Goal: Information Seeking & Learning: Find specific fact

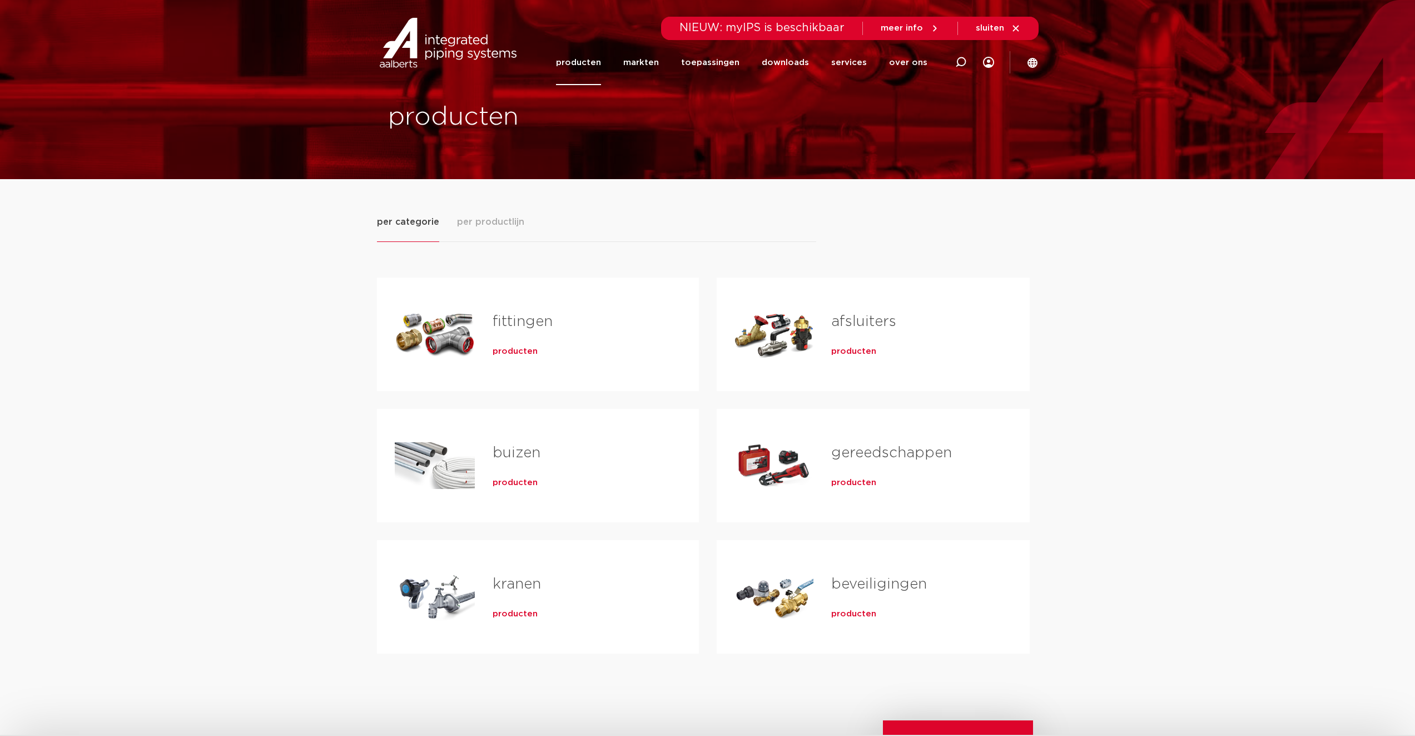
click at [557, 341] on div "producten" at bounding box center [578, 349] width 171 height 16
click at [520, 360] on div "fittingen producten" at bounding box center [578, 334] width 206 height 78
click at [519, 358] on div "fittingen producten" at bounding box center [578, 334] width 206 height 78
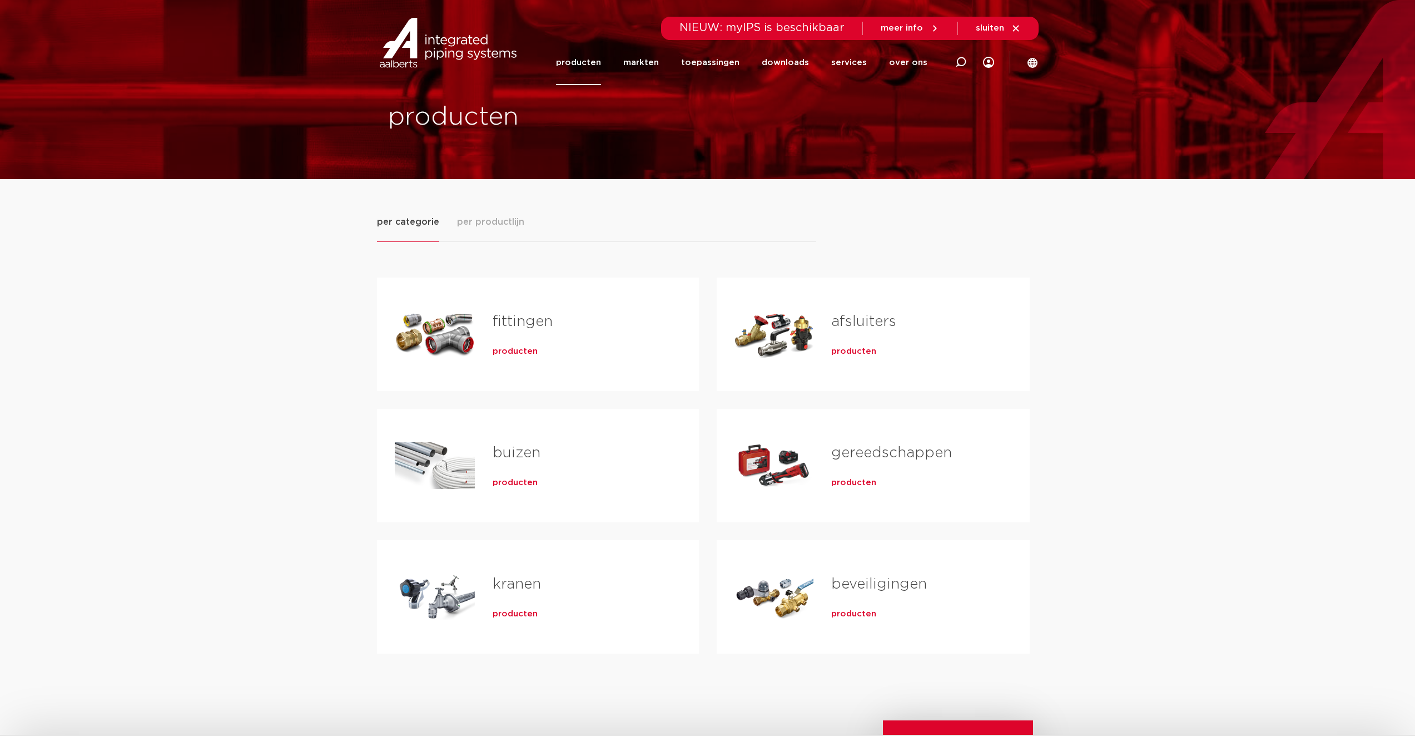
click at [518, 354] on span "producten" at bounding box center [515, 351] width 45 height 11
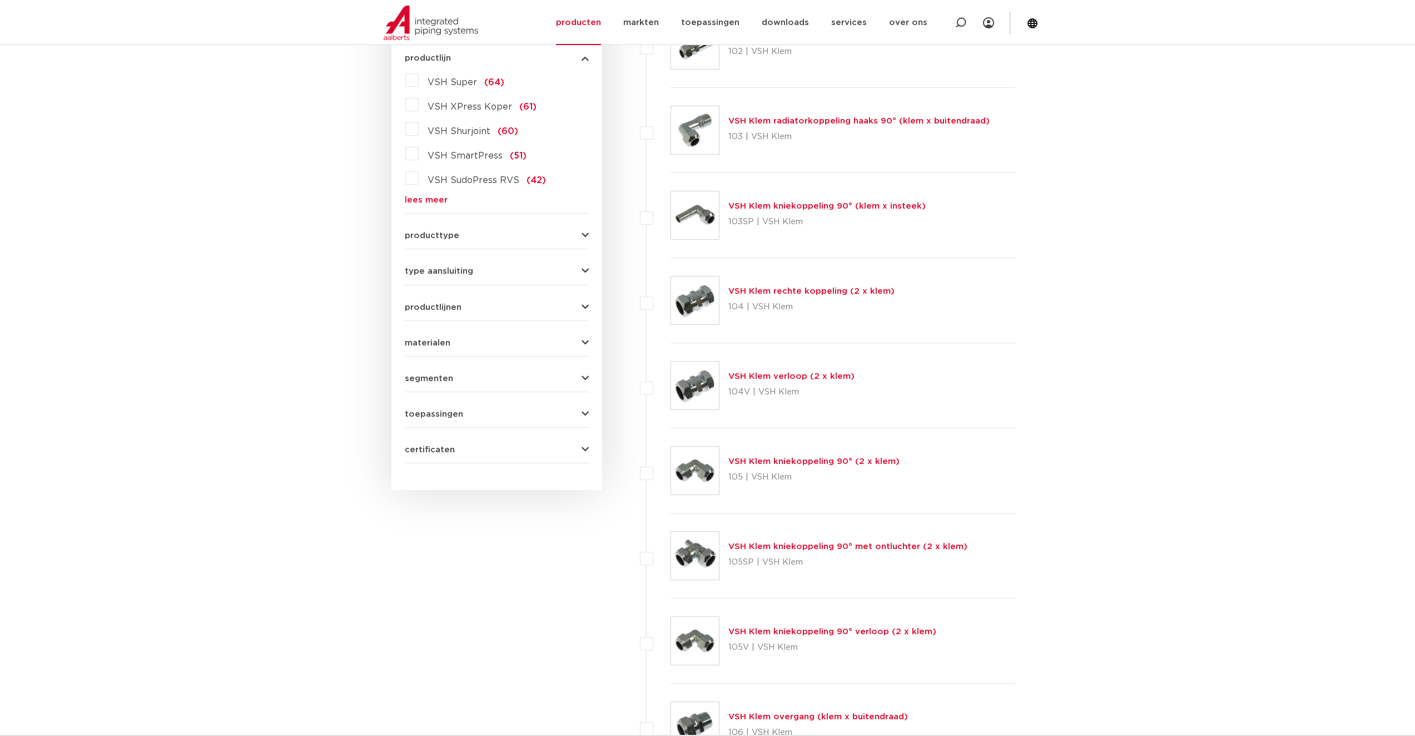
scroll to position [379, 0]
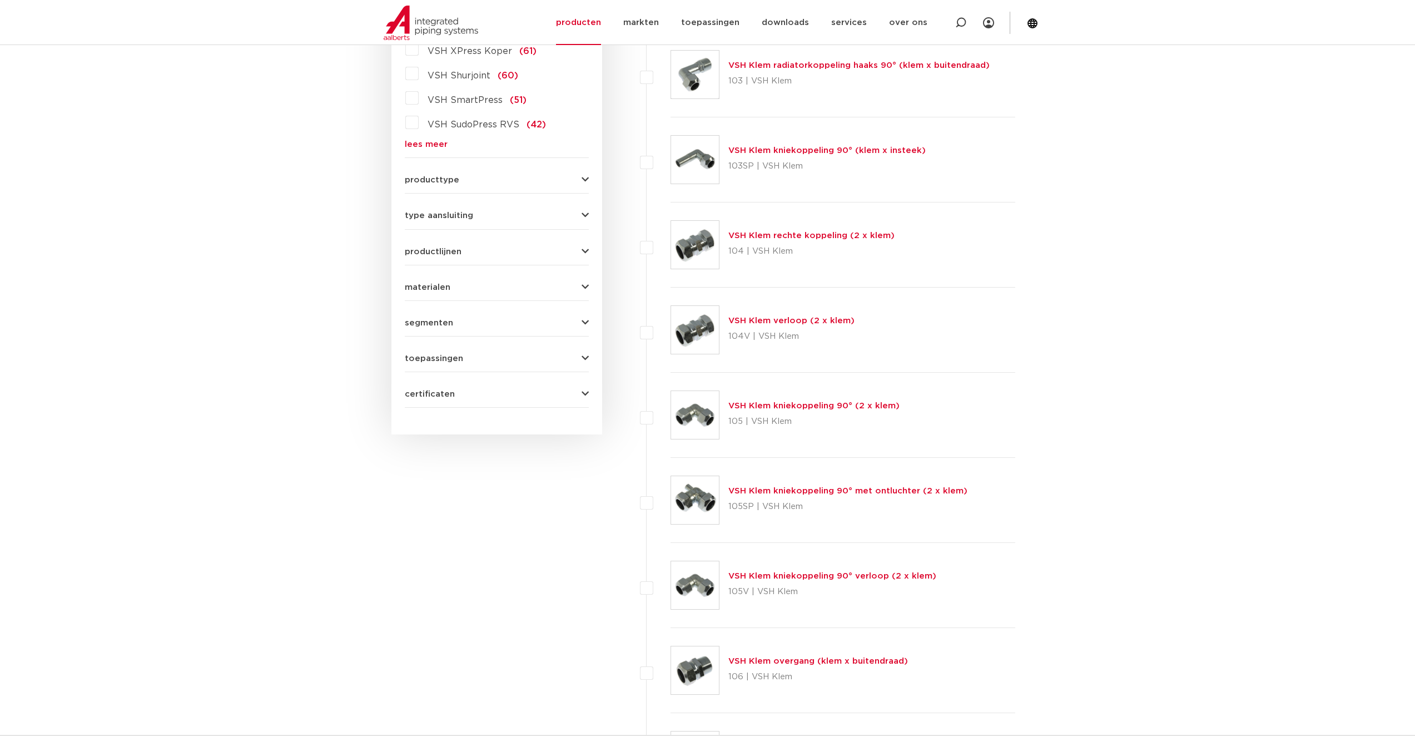
click at [419, 55] on label "VSH XPress Koper (61)" at bounding box center [478, 49] width 118 height 18
click at [0, 0] on input "VSH XPress Koper (61)" at bounding box center [0, 0] width 0 height 0
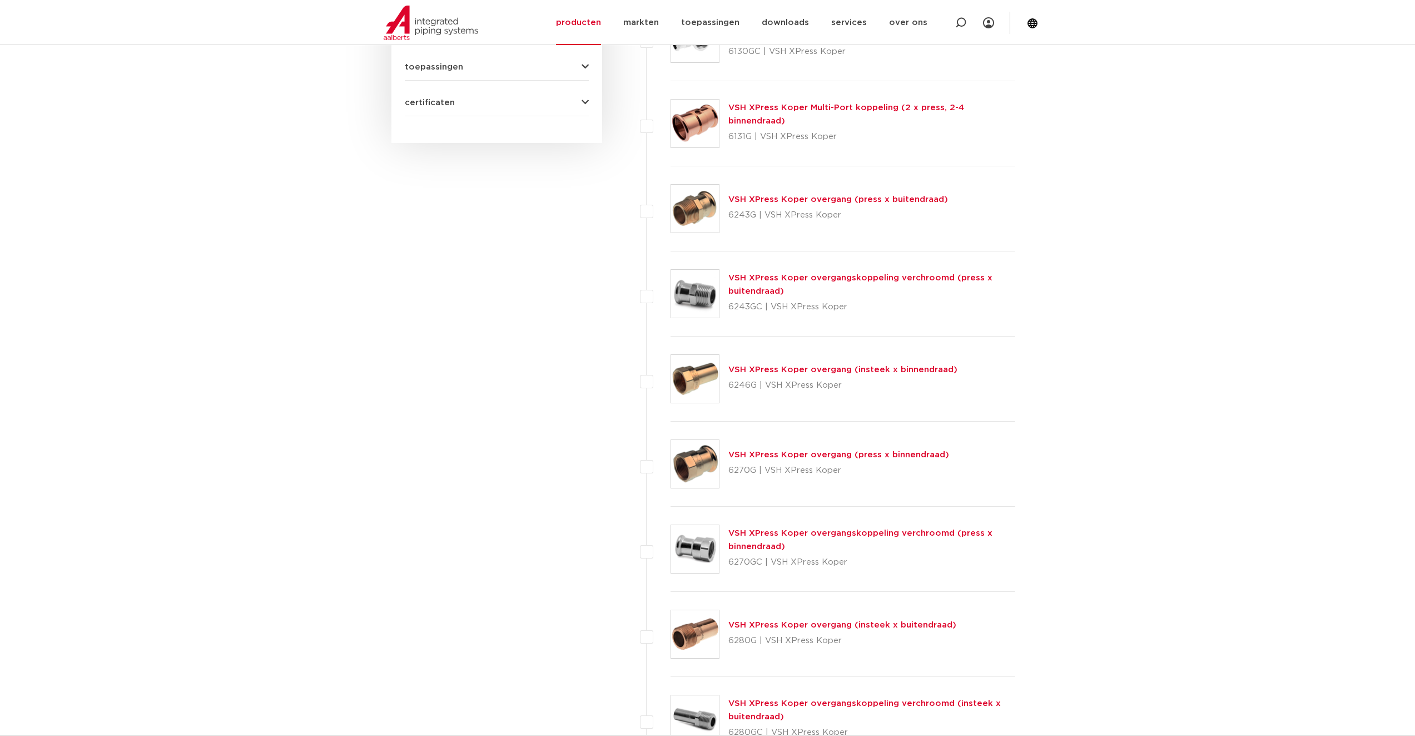
scroll to position [726, 0]
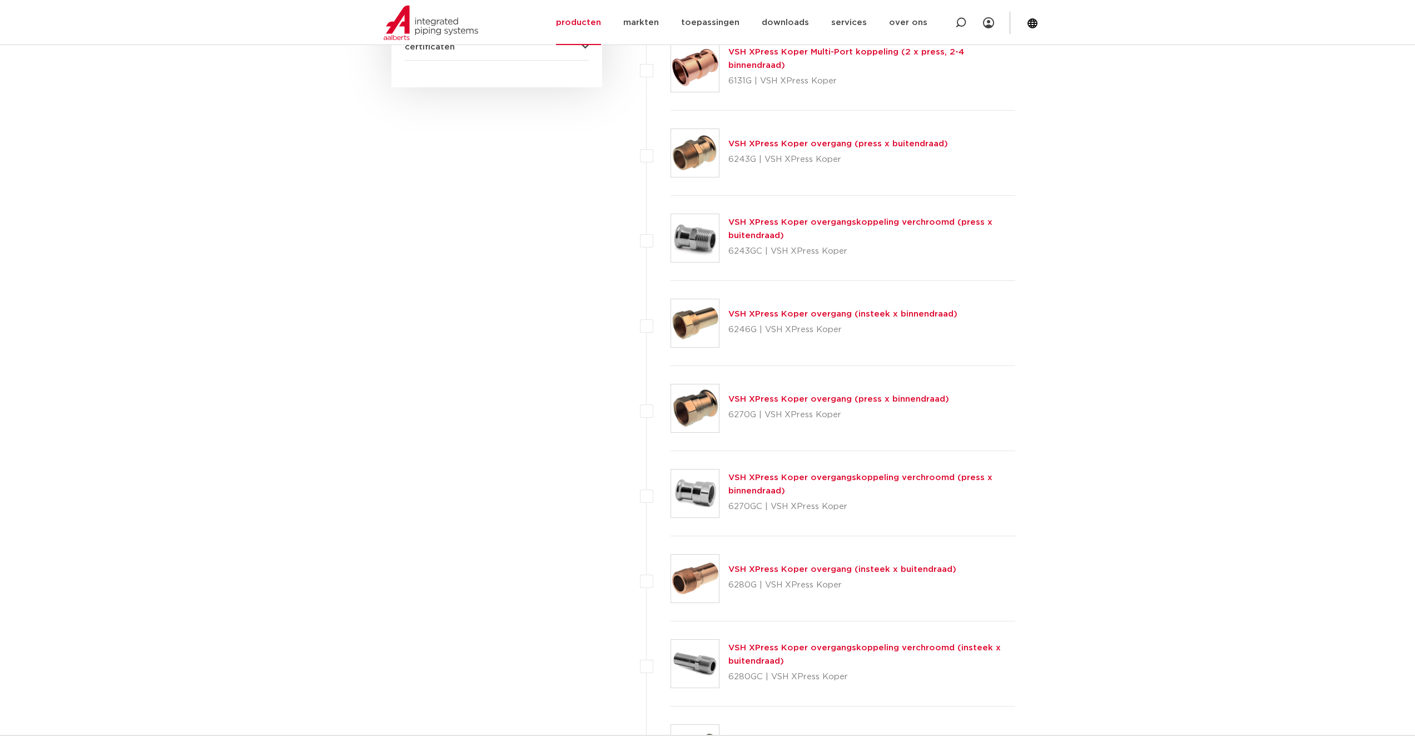
click at [877, 398] on link "VSH XPress Koper overgang (press x binnendraad)" at bounding box center [839, 399] width 221 height 8
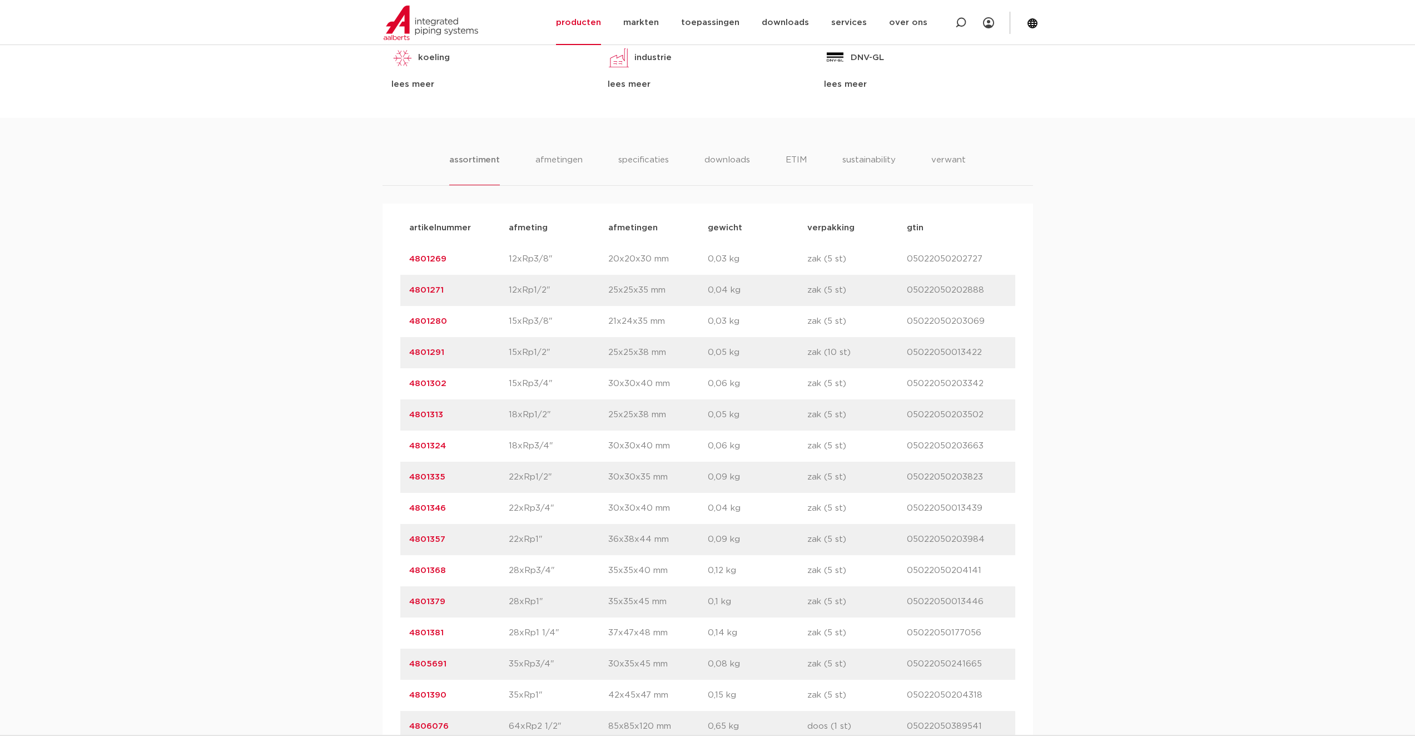
scroll to position [667, 0]
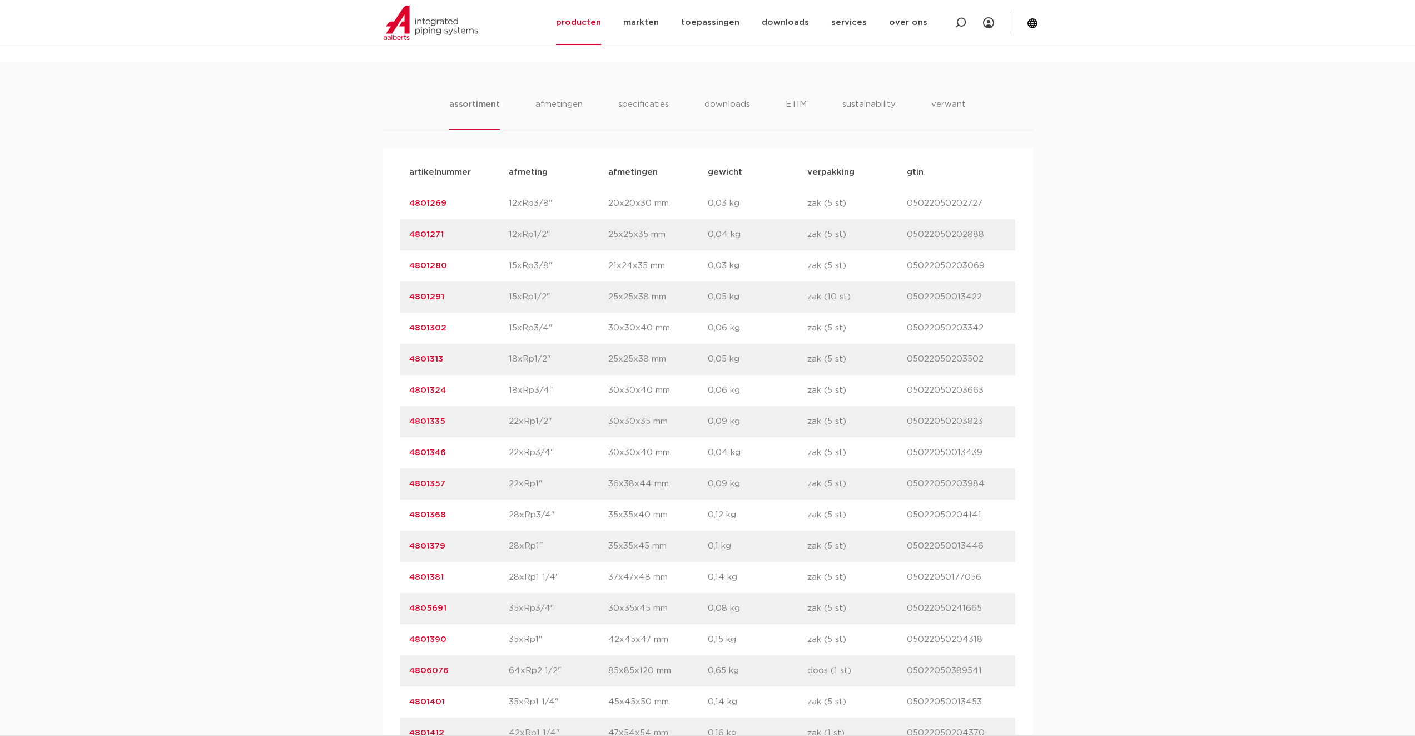
click at [429, 576] on link "4801381" at bounding box center [426, 577] width 34 height 8
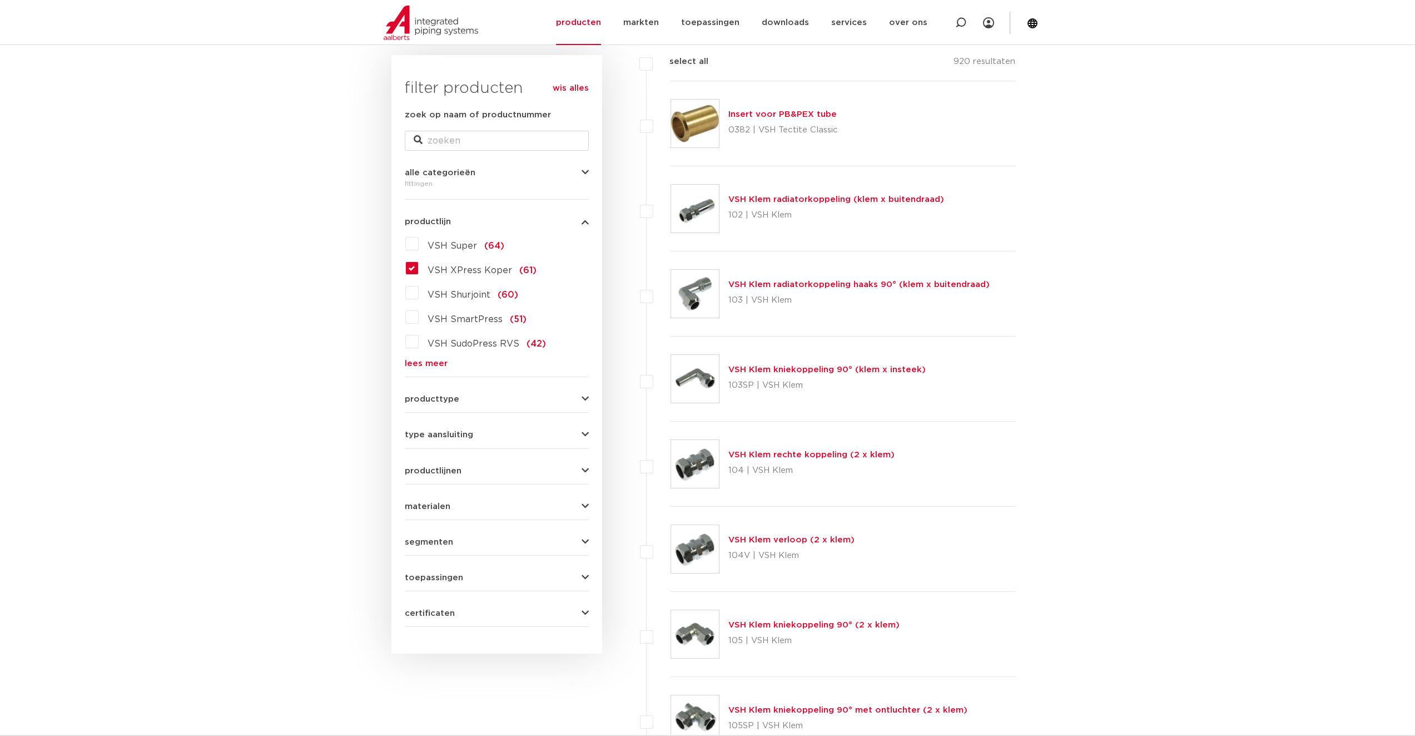
click at [420, 266] on label "VSH XPress Koper (61)" at bounding box center [478, 268] width 118 height 18
click at [0, 0] on input "VSH XPress Koper (61)" at bounding box center [0, 0] width 0 height 0
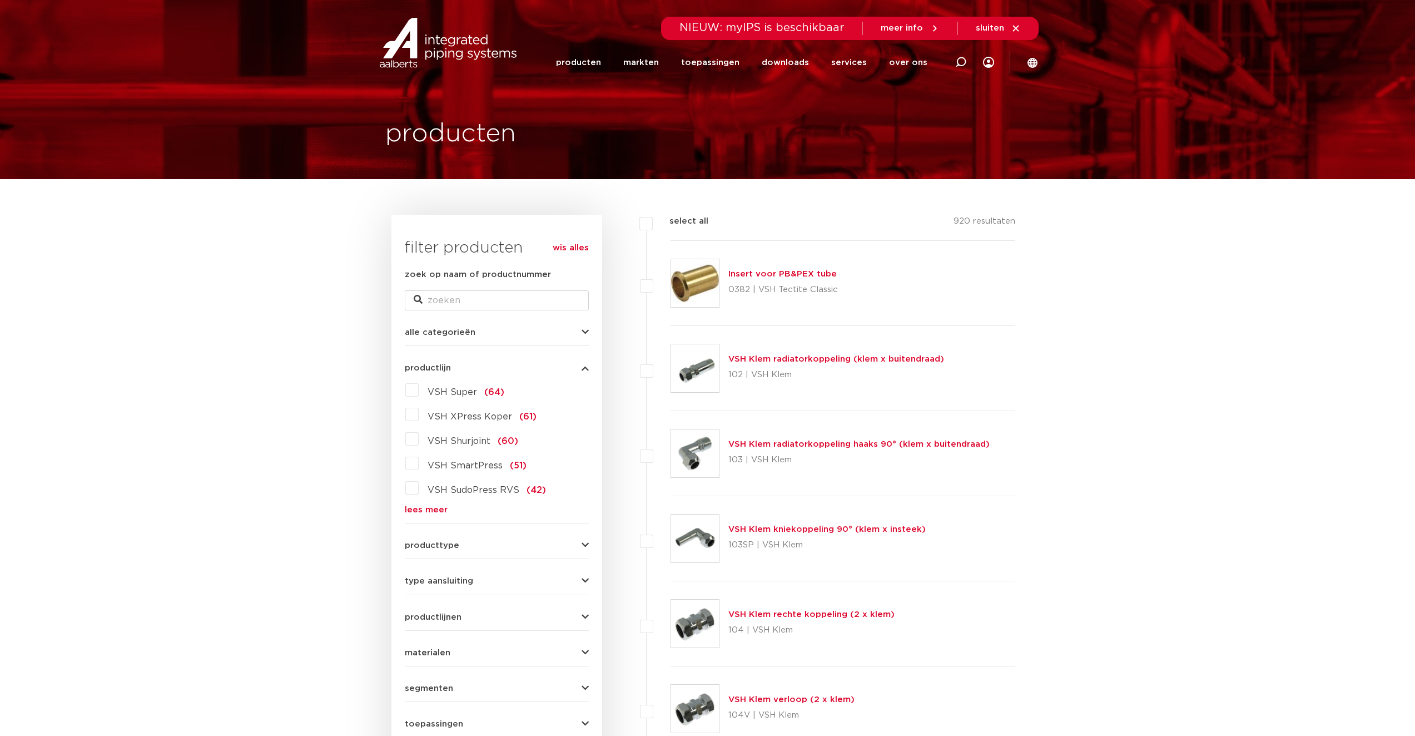
click at [414, 577] on span "type aansluiting" at bounding box center [439, 581] width 68 height 8
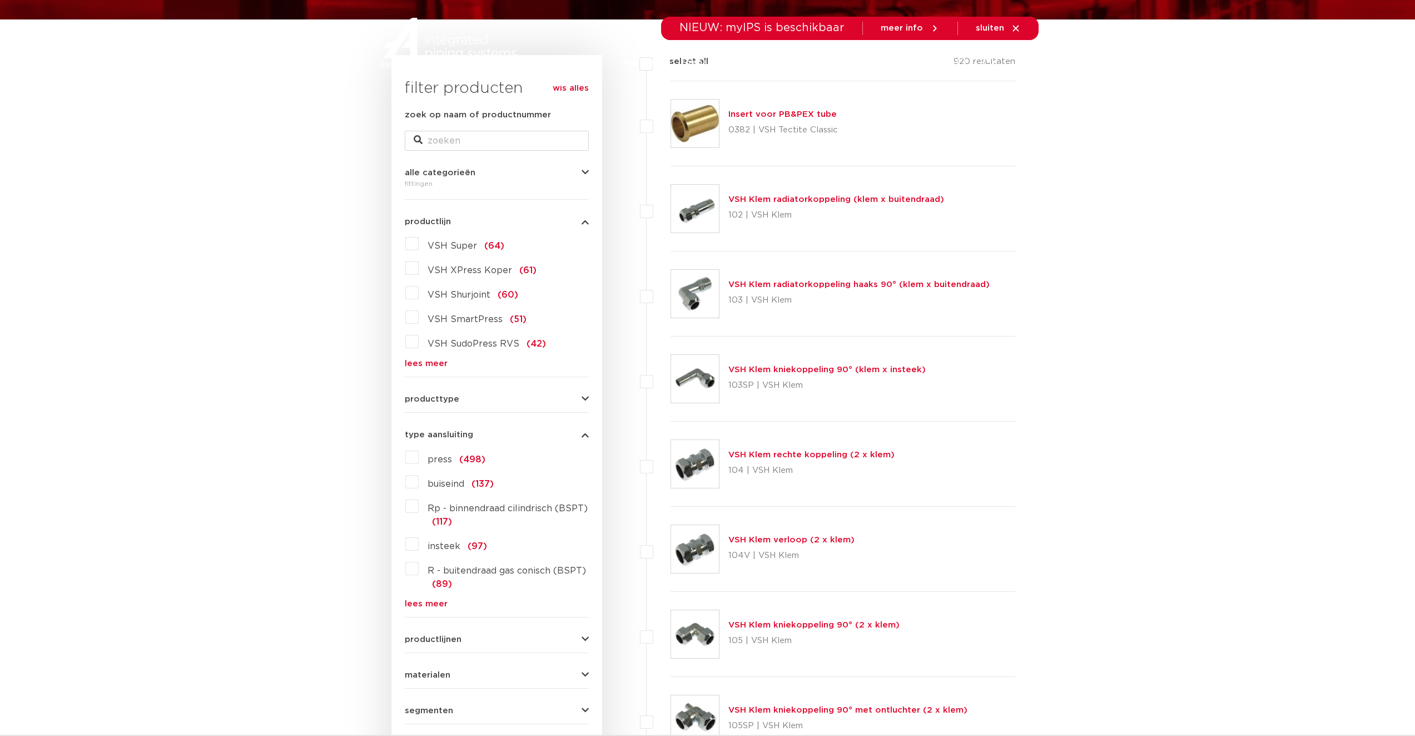
click at [419, 267] on label "VSH XPress Koper (61)" at bounding box center [478, 268] width 118 height 18
click at [0, 0] on input "VSH XPress Koper (61)" at bounding box center [0, 0] width 0 height 0
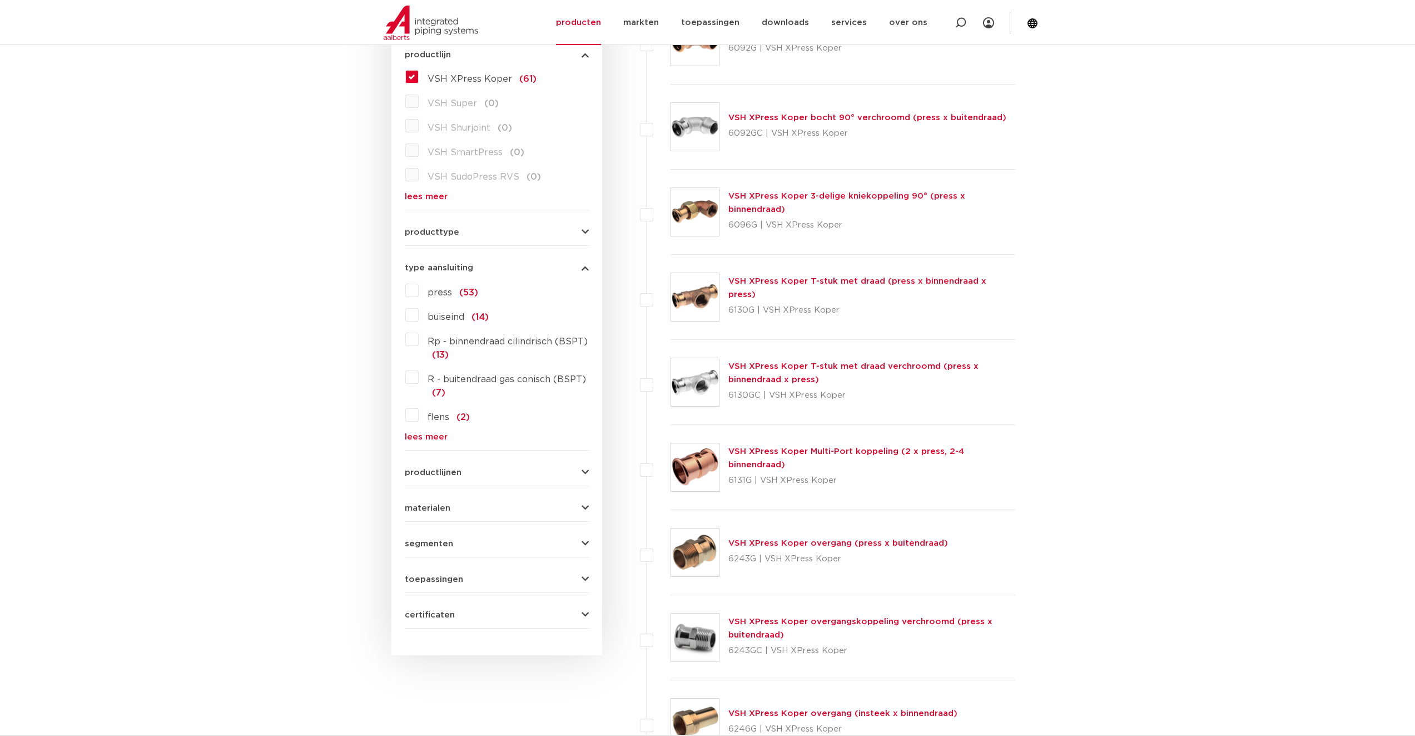
scroll to position [382, 0]
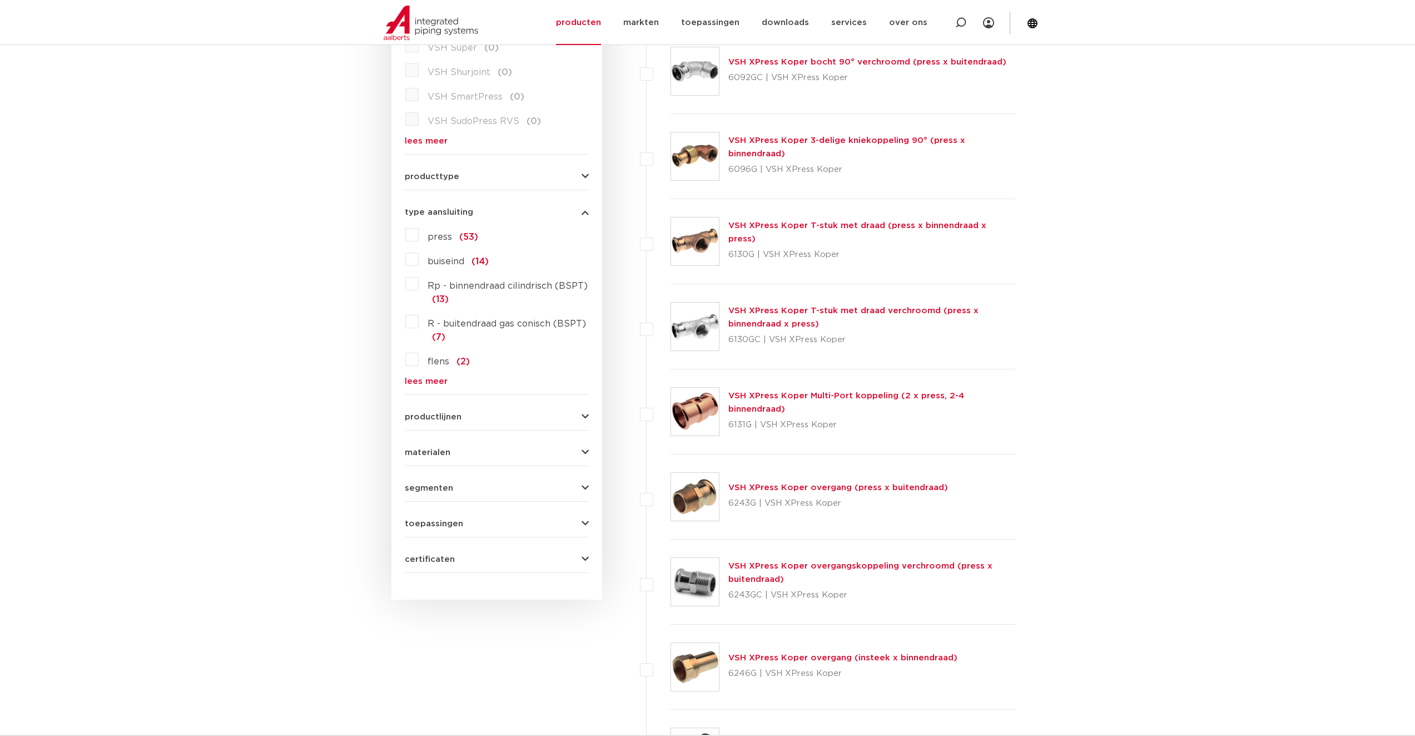
click at [846, 494] on div "VSH XPress Koper overgang (press x buitendraad) 6243G | VSH XPress Koper" at bounding box center [839, 496] width 220 height 31
click at [846, 487] on link "VSH XPress Koper overgang (press x buitendraad)" at bounding box center [839, 487] width 220 height 8
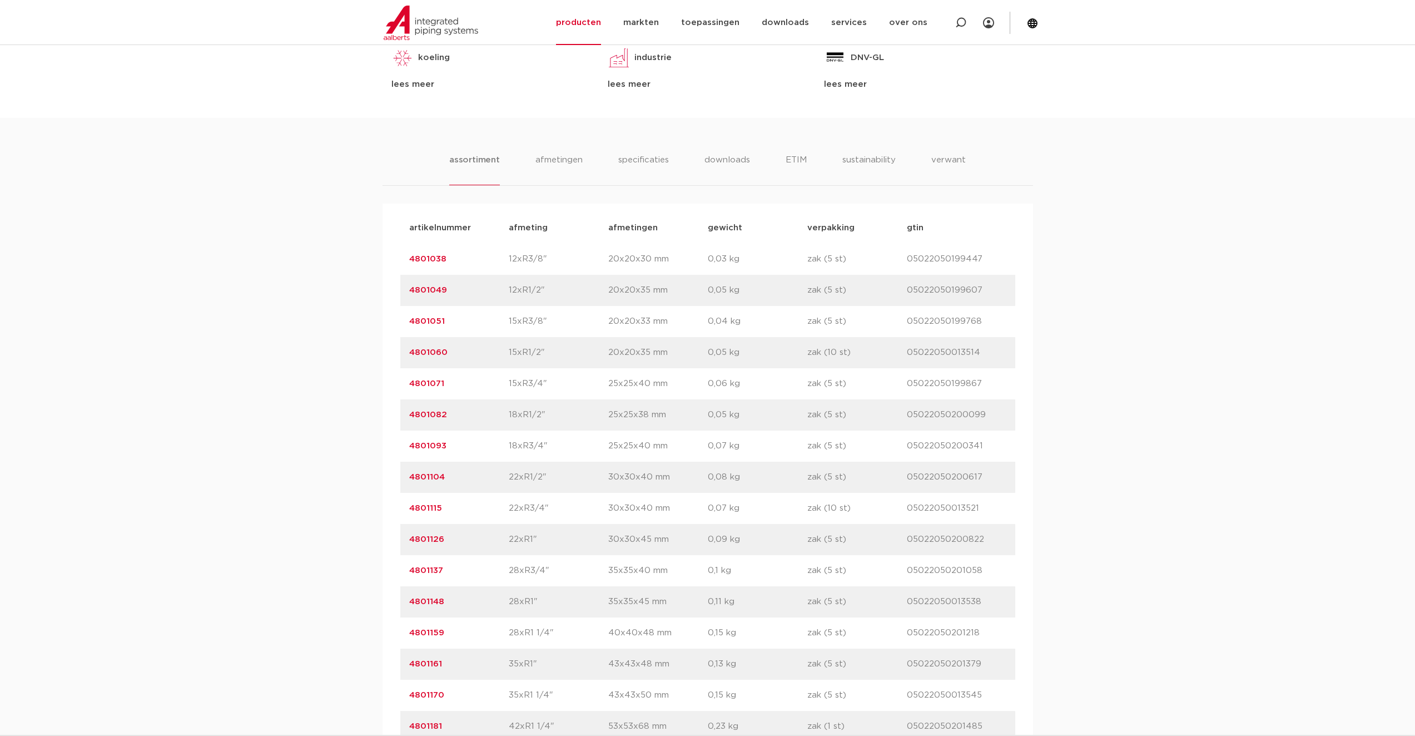
scroll to position [723, 0]
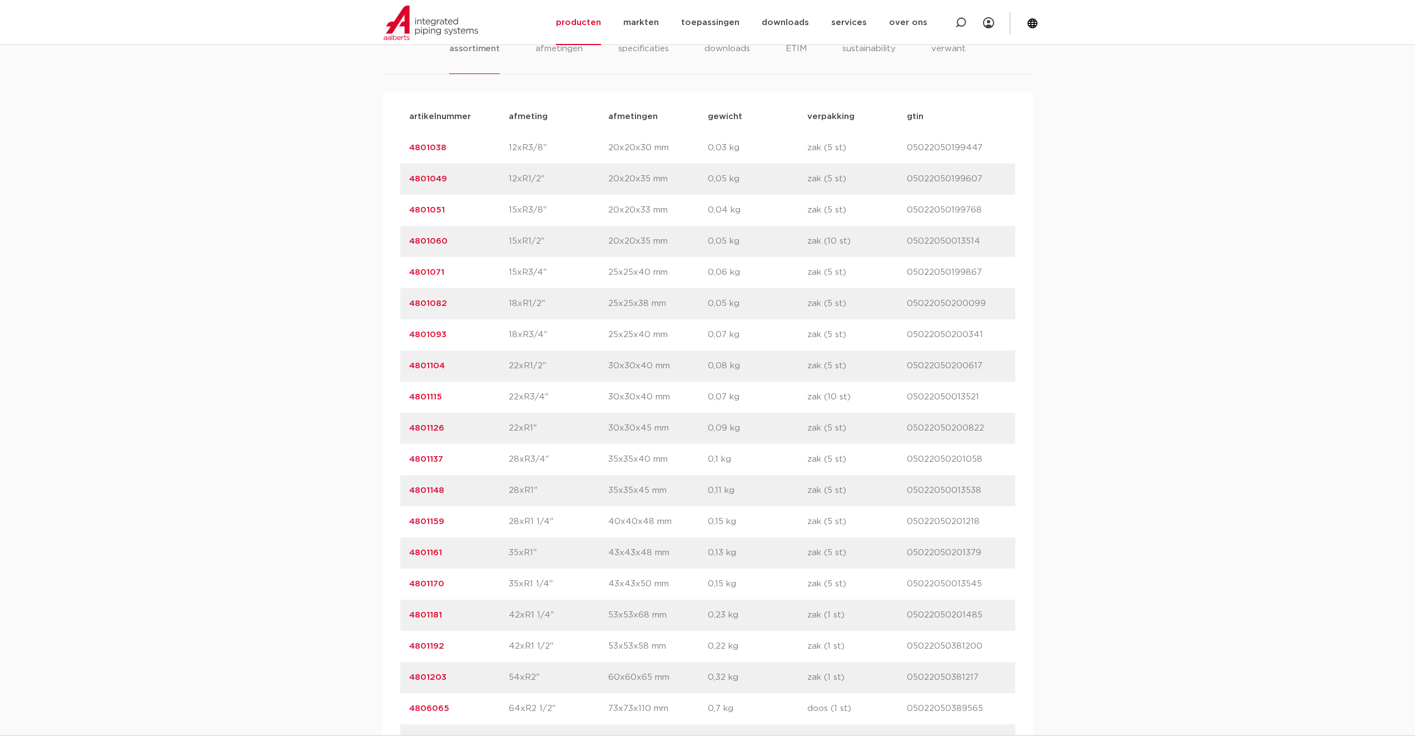
click at [438, 518] on link "4801159" at bounding box center [426, 521] width 35 height 8
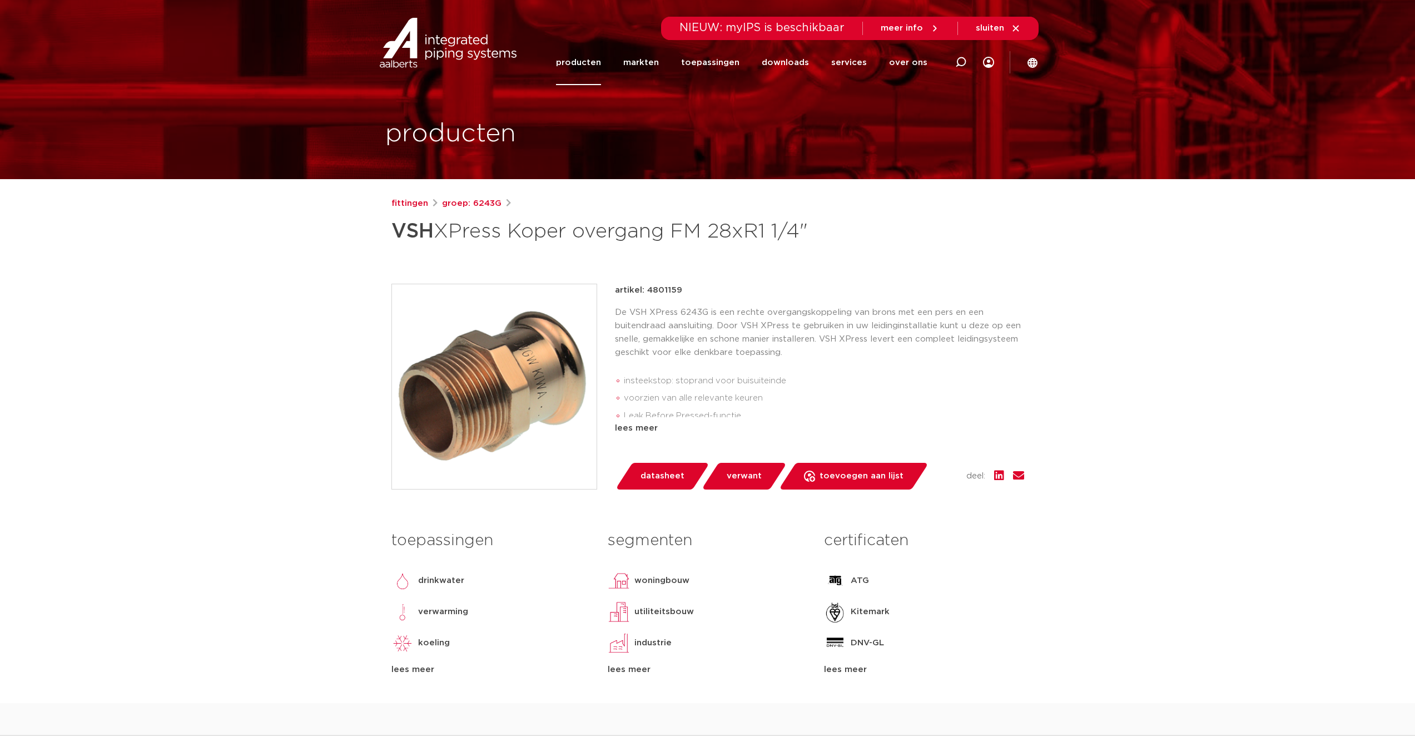
click at [655, 297] on p "artikel: 4801159" at bounding box center [648, 290] width 67 height 13
copy p "4801159"
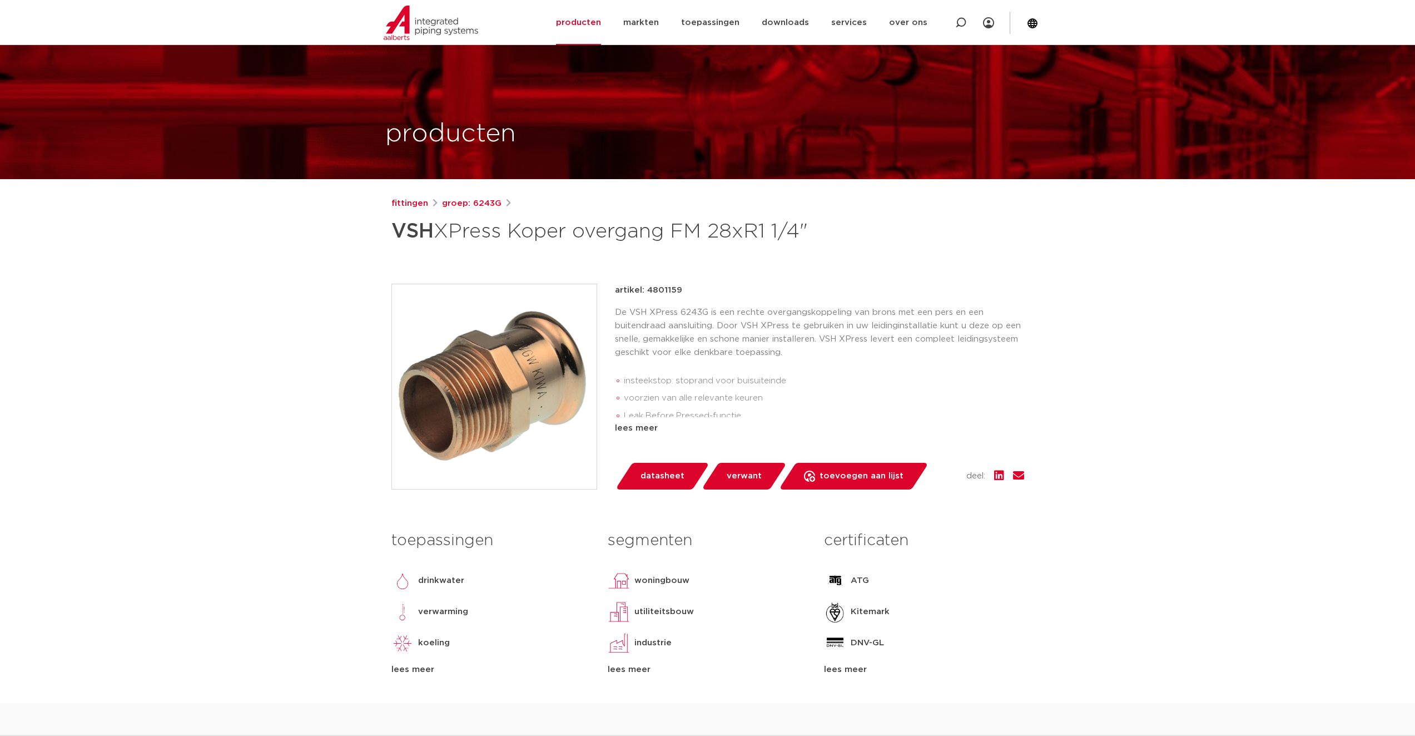
scroll to position [56, 0]
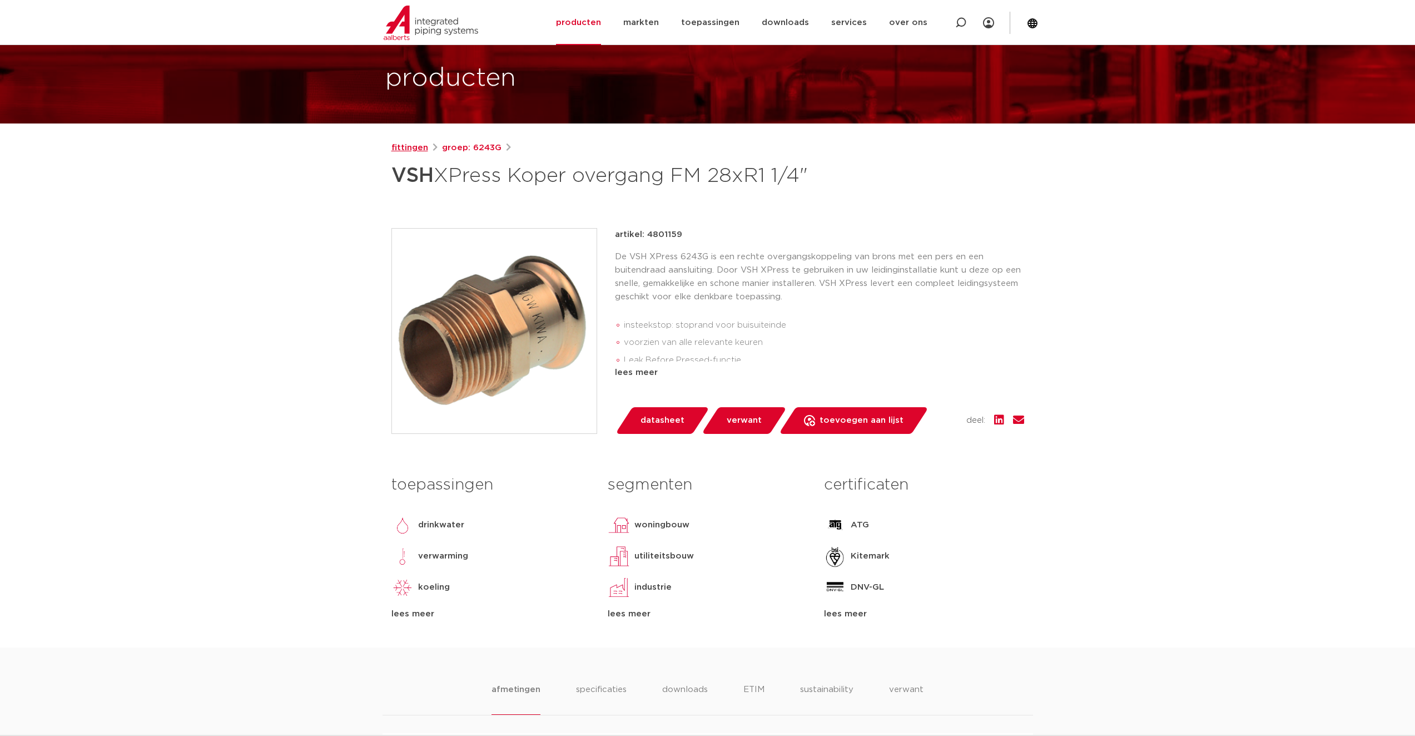
click at [418, 145] on link "fittingen" at bounding box center [410, 147] width 37 height 13
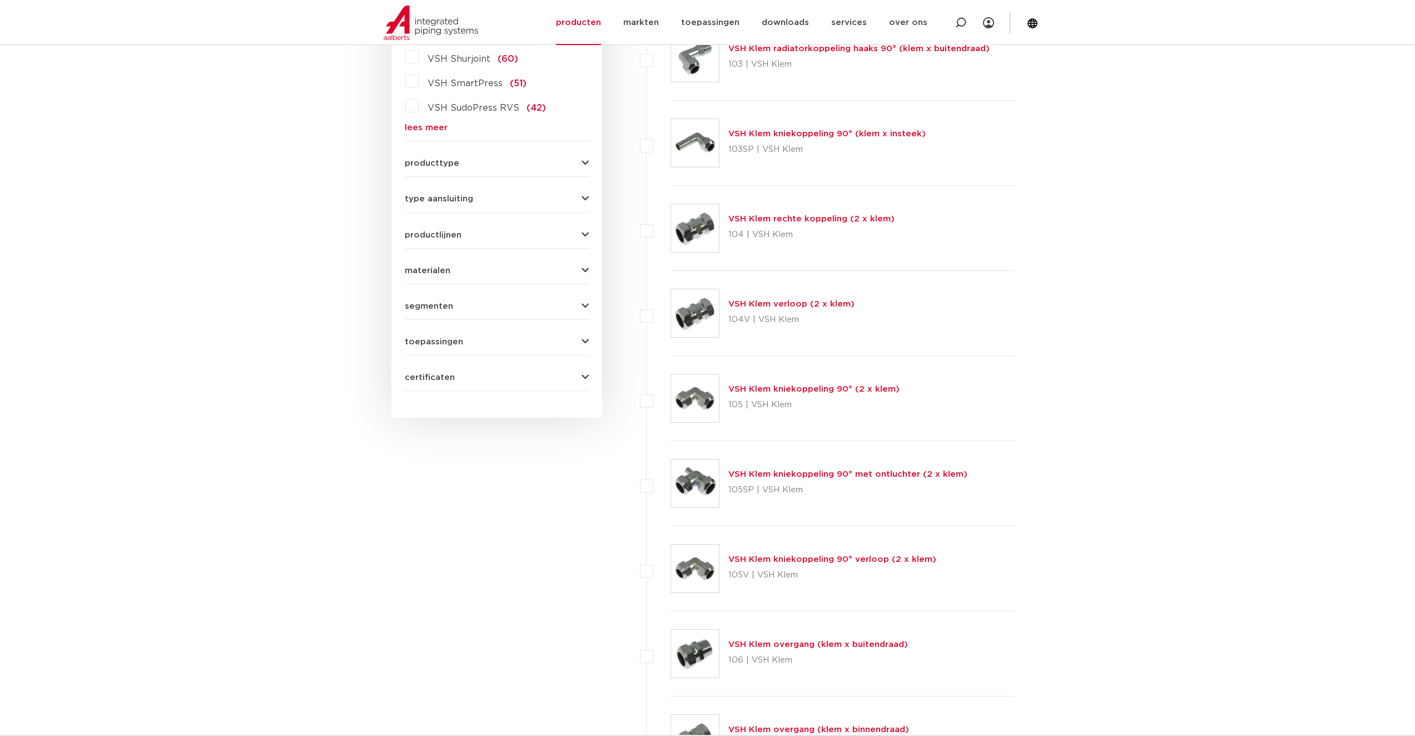
scroll to position [229, 0]
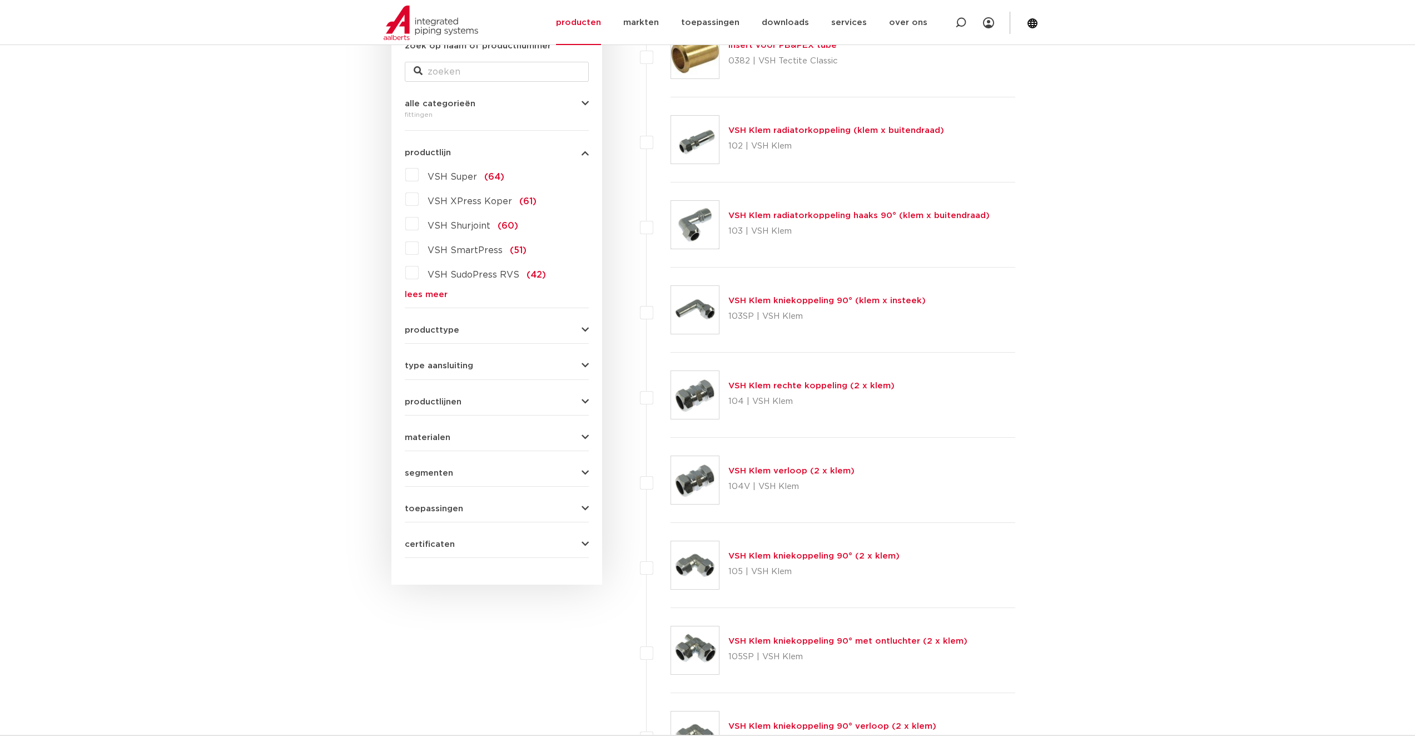
click at [419, 199] on label "VSH XPress Koper (61)" at bounding box center [478, 199] width 118 height 18
click at [0, 0] on input "VSH XPress Koper (61)" at bounding box center [0, 0] width 0 height 0
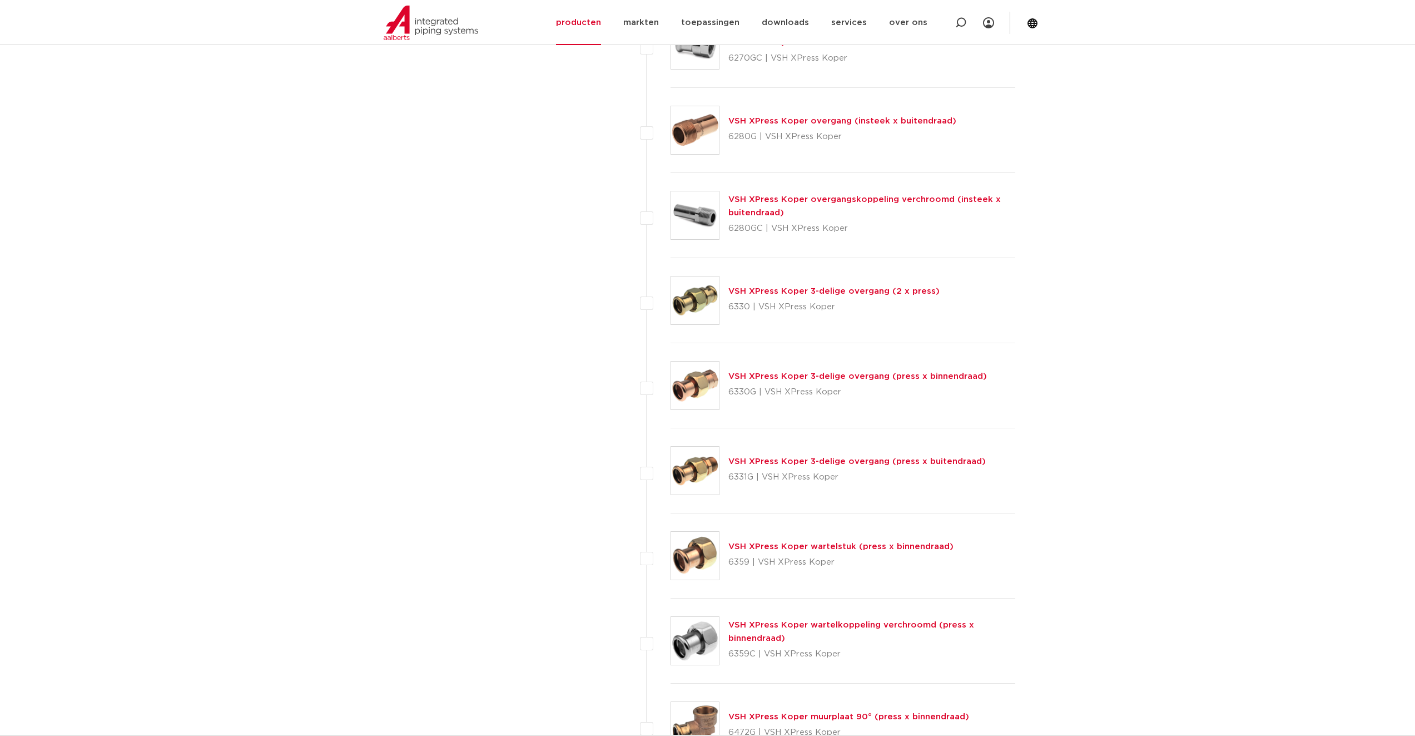
scroll to position [1230, 0]
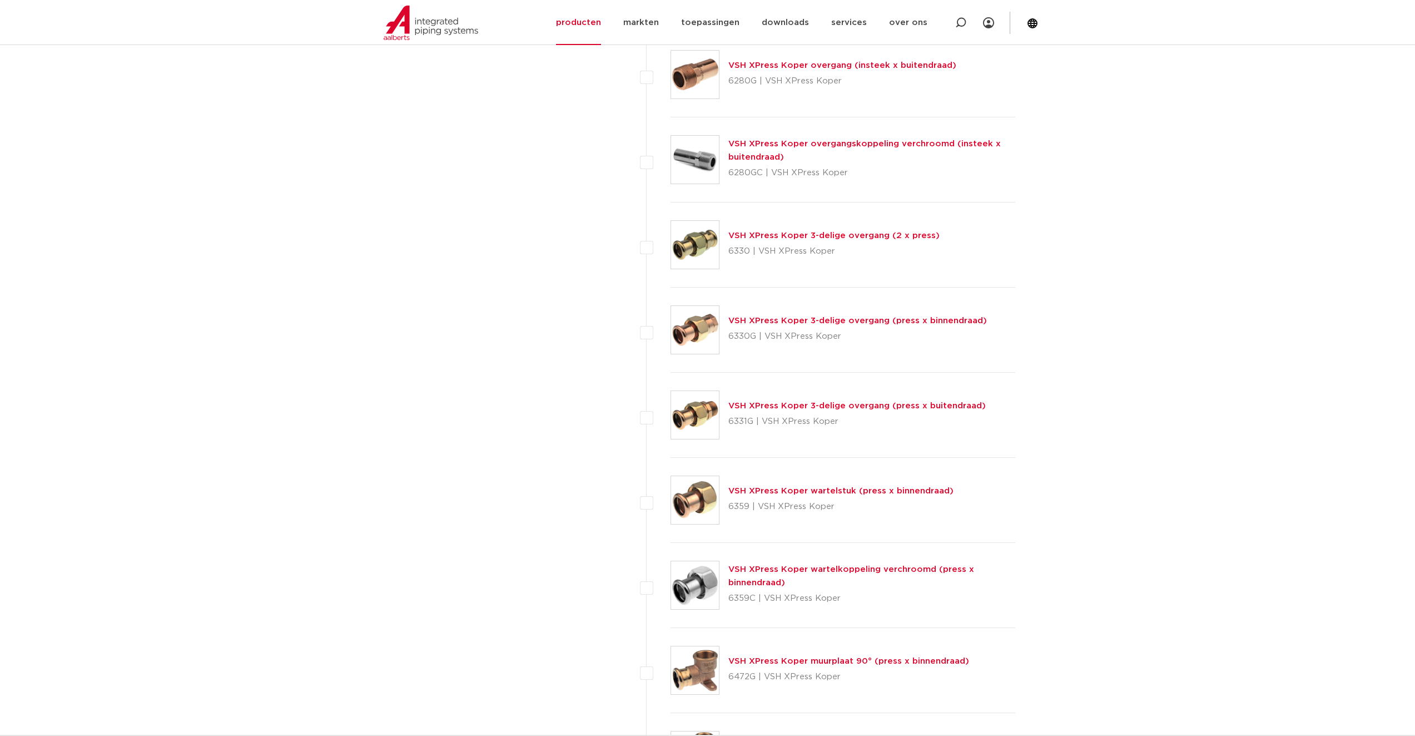
click at [903, 487] on link "VSH XPress Koper wartelstuk (press x binnendraad)" at bounding box center [841, 491] width 225 height 8
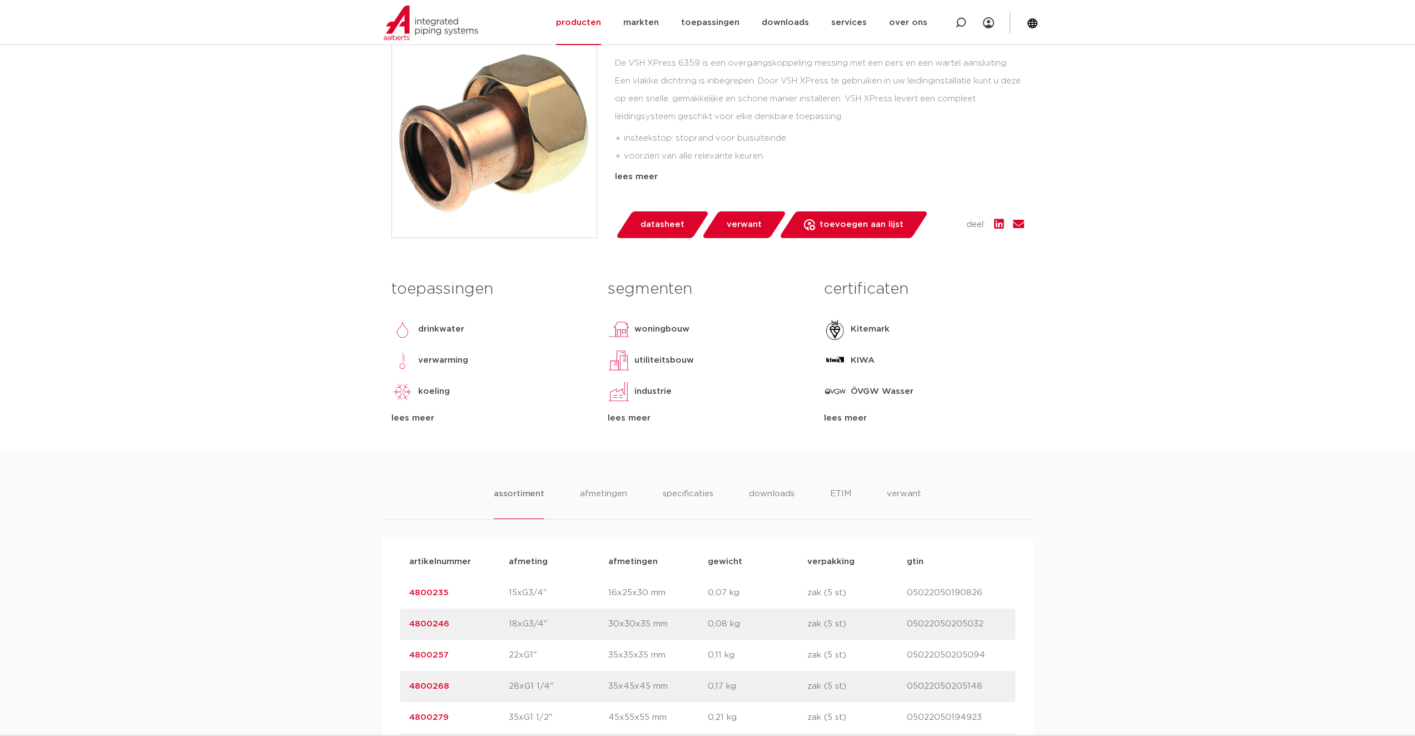
scroll to position [389, 0]
